Goal: Transaction & Acquisition: Purchase product/service

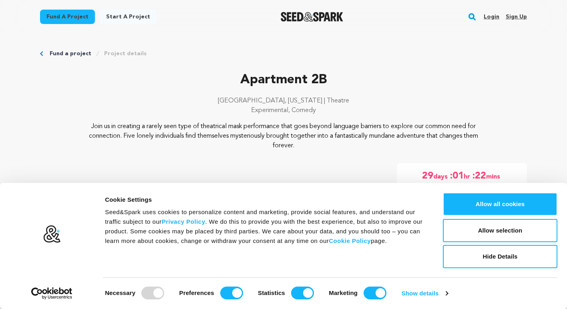
click at [471, 273] on div "Cookie Settings Seed&Spark uses cookies to personalize content and marketing, p…" at bounding box center [330, 245] width 455 height 107
click at [485, 258] on button "Hide Details" at bounding box center [500, 256] width 114 height 23
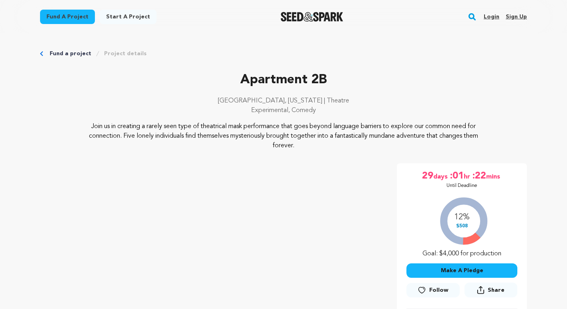
click at [461, 268] on button "Make A Pledge" at bounding box center [461, 270] width 111 height 14
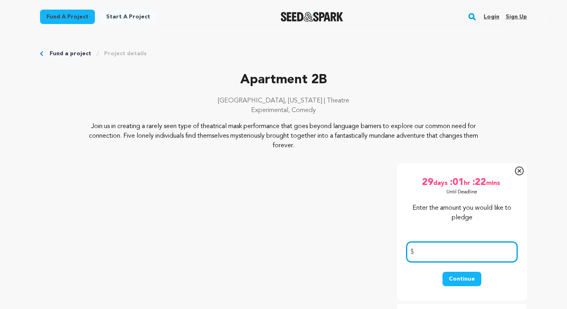
click at [441, 253] on input "number" at bounding box center [461, 252] width 111 height 20
type input "10"
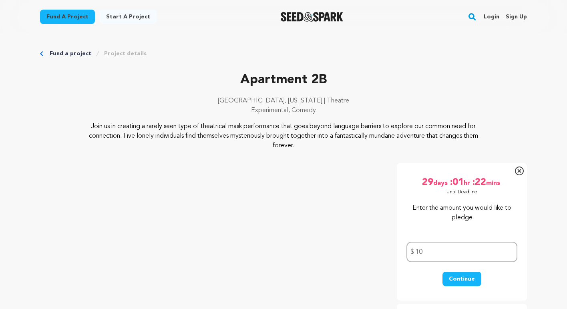
click at [461, 279] on button "Continue" at bounding box center [461, 279] width 39 height 14
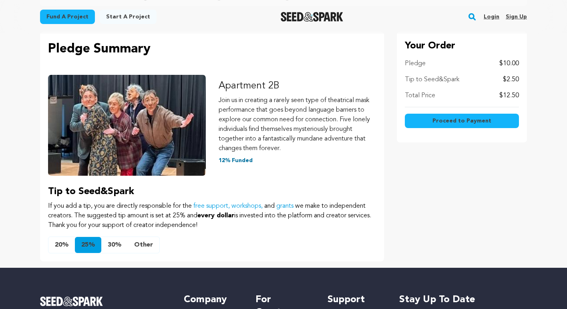
scroll to position [84, 0]
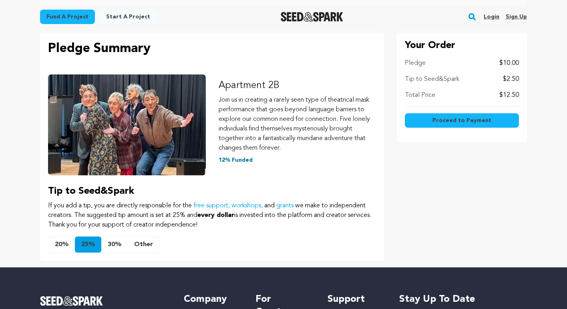
click at [144, 245] on button "Other" at bounding box center [144, 245] width 32 height 16
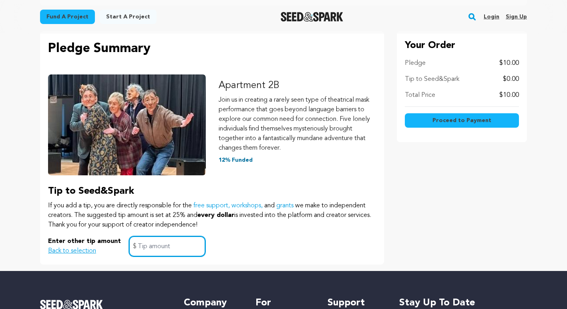
click at [155, 242] on input "text" at bounding box center [167, 246] width 76 height 20
type input "1"
click at [500, 118] on button "Proceed to Payment" at bounding box center [462, 120] width 114 height 14
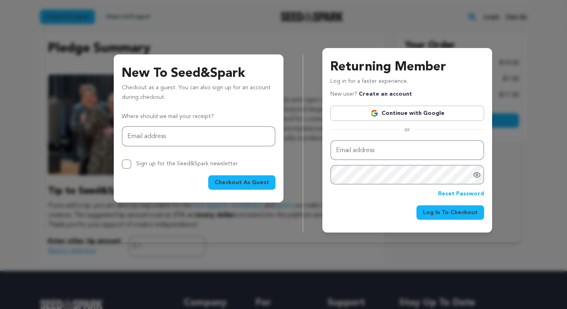
click at [250, 69] on h3 "New To Seed&Spark" at bounding box center [199, 73] width 154 height 19
click at [245, 184] on span "Checkout As Guest" at bounding box center [241, 182] width 54 height 8
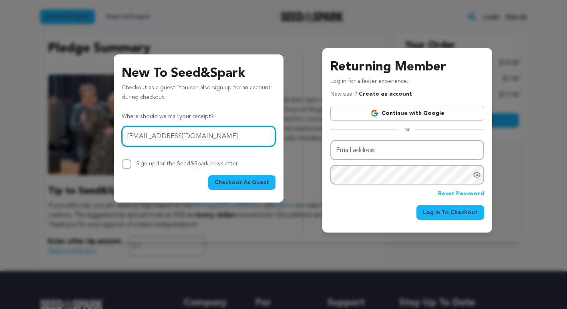
type input "canary063@yahoo.com"
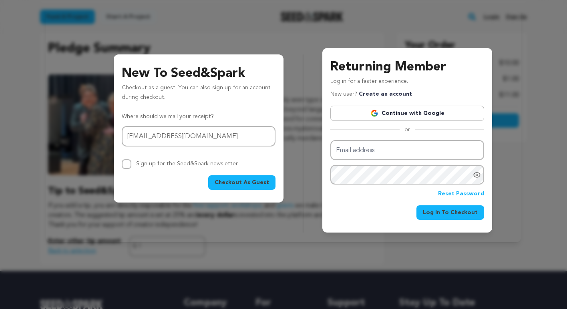
click at [238, 182] on span "Checkout As Guest" at bounding box center [241, 182] width 54 height 8
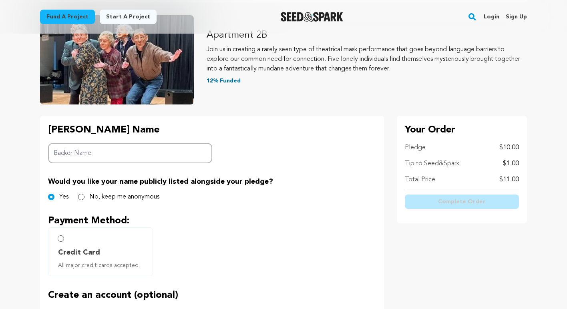
scroll to position [89, 0]
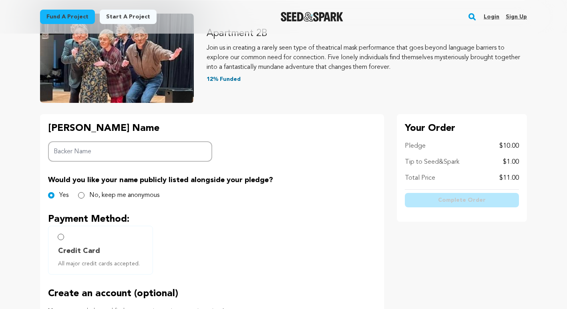
click at [93, 154] on input "Backer Name" at bounding box center [130, 151] width 164 height 20
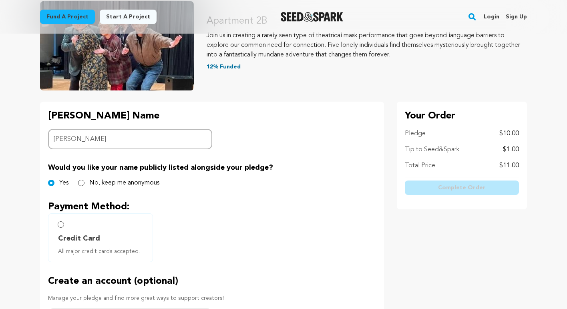
scroll to position [102, 0]
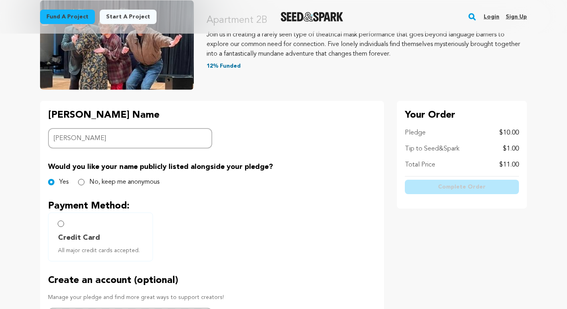
type input "[PERSON_NAME]"
click at [60, 220] on label "Credit Card All major credit cards accepted." at bounding box center [100, 236] width 105 height 49
radio input "true"
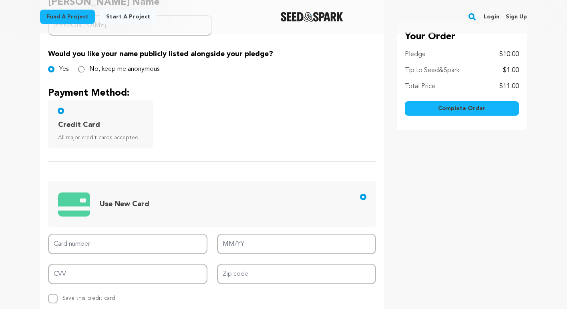
scroll to position [215, 0]
click at [121, 239] on input "Card number" at bounding box center [127, 243] width 159 height 20
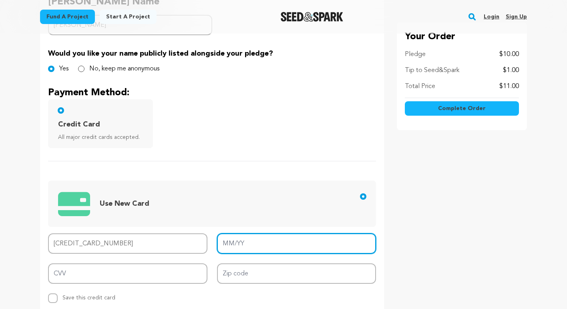
type input "[CREDIT_CARD_NUMBER]"
type input "12/28"
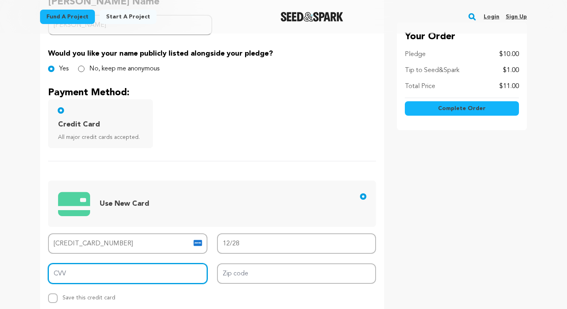
click at [78, 275] on input "CVV" at bounding box center [127, 273] width 159 height 20
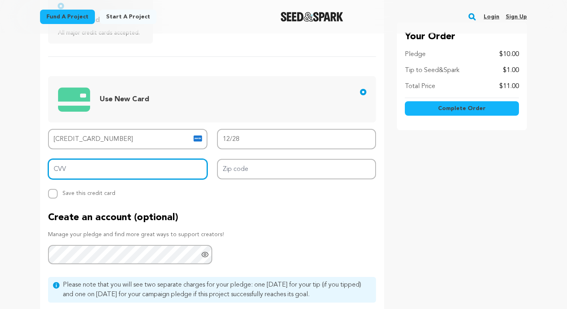
scroll to position [320, 0]
type input "5287"
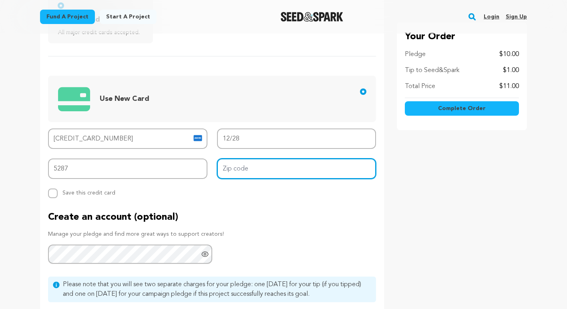
click at [287, 169] on input "Zip code" at bounding box center [296, 168] width 159 height 20
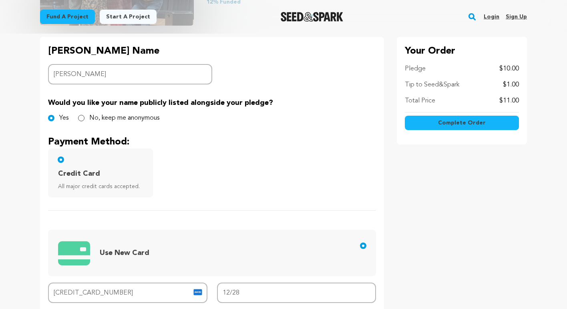
scroll to position [166, 0]
type input "55497"
click at [82, 118] on input "No, keep me anonymous" at bounding box center [81, 118] width 6 height 6
radio input "true"
click at [51, 118] on input "Yes" at bounding box center [51, 118] width 6 height 6
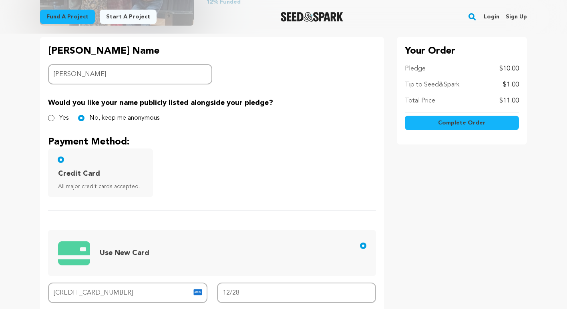
radio input "true"
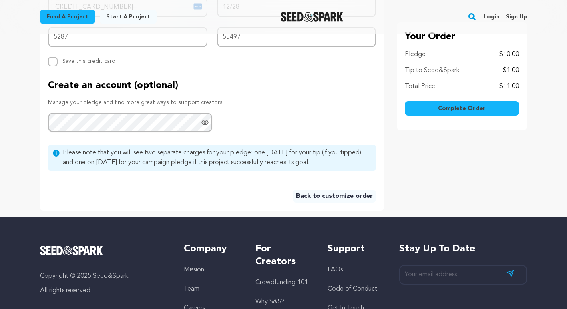
scroll to position [454, 0]
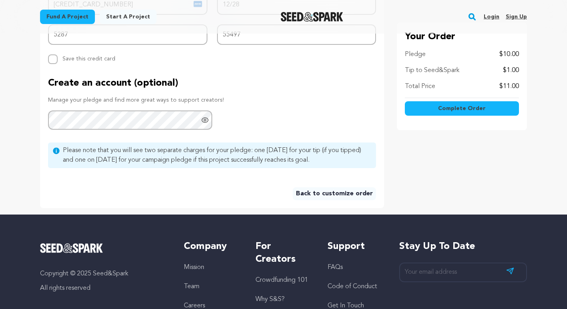
click at [469, 109] on span "Complete Order" at bounding box center [462, 108] width 48 height 8
